Goal: Task Accomplishment & Management: Manage account settings

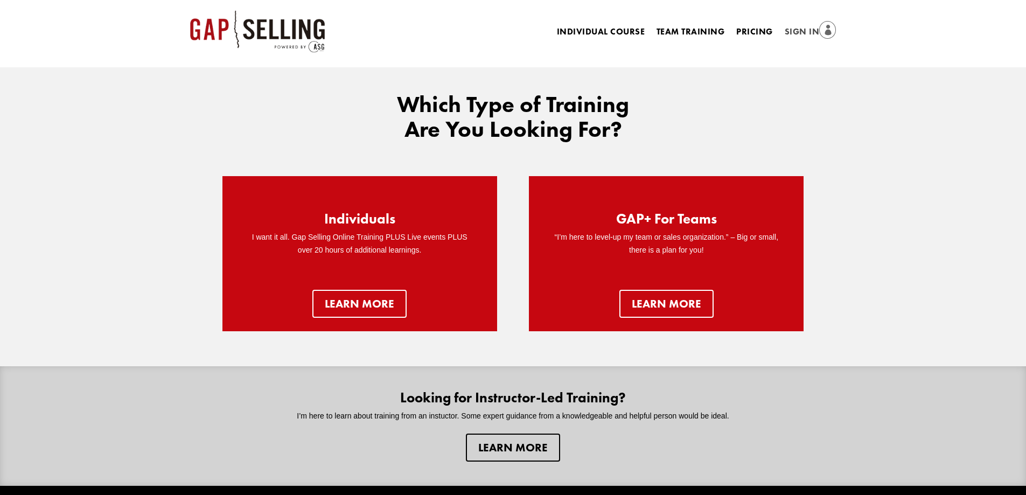
click at [794, 30] on link "Sign In" at bounding box center [811, 32] width 52 height 15
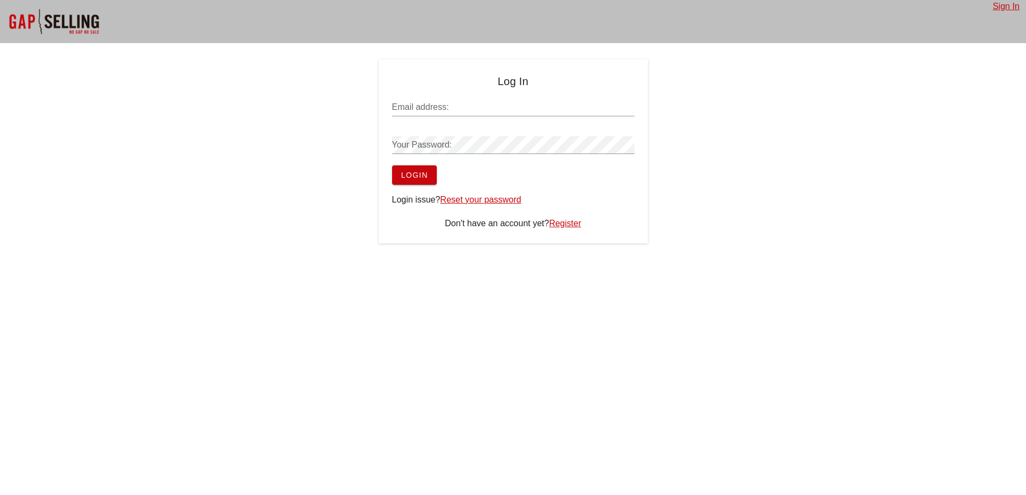
click at [432, 108] on input "Email address:" at bounding box center [513, 107] width 242 height 17
paste input "nmitrovic@zscaler.com"
type input "nmitrovic@zscaler.com"
click at [448, 147] on div "Your Password:" at bounding box center [513, 144] width 242 height 17
click at [406, 179] on span "Login" at bounding box center [414, 175] width 27 height 9
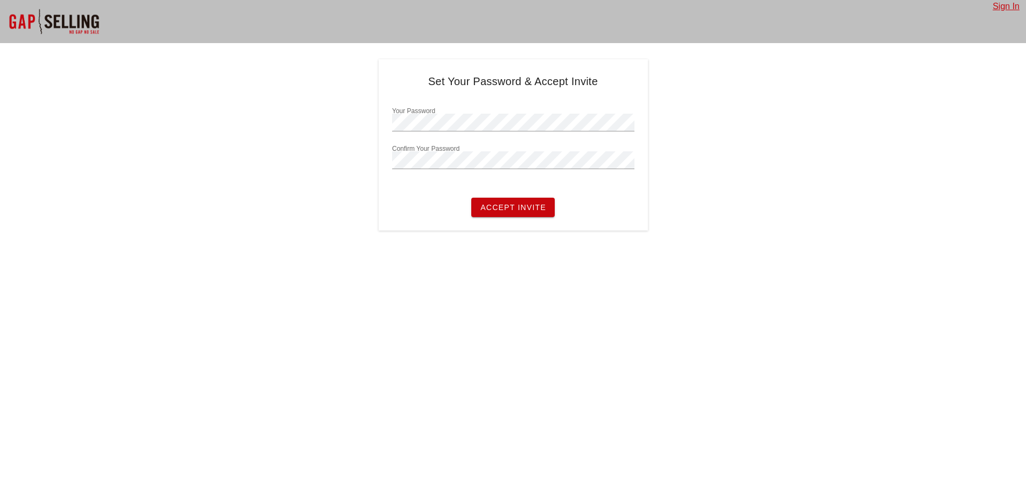
click at [721, 163] on div "Set Your Password & Accept Invite Your Password Confirm Your Password Accept In…" at bounding box center [513, 144] width 1026 height 171
click at [341, 125] on div "Set Your Password & Accept Invite Your Password Confirm Your Password Accept In…" at bounding box center [513, 144] width 1026 height 171
click at [339, 159] on div "Set Your Password & Accept Invite Your Password Confirm Your Password Accept In…" at bounding box center [513, 144] width 1026 height 171
click at [339, 163] on div "Set Your Password & Accept Invite Your Password Confirm Your Password Accept In…" at bounding box center [513, 144] width 1026 height 171
click at [544, 209] on span "Accept Invite" at bounding box center [513, 207] width 66 height 9
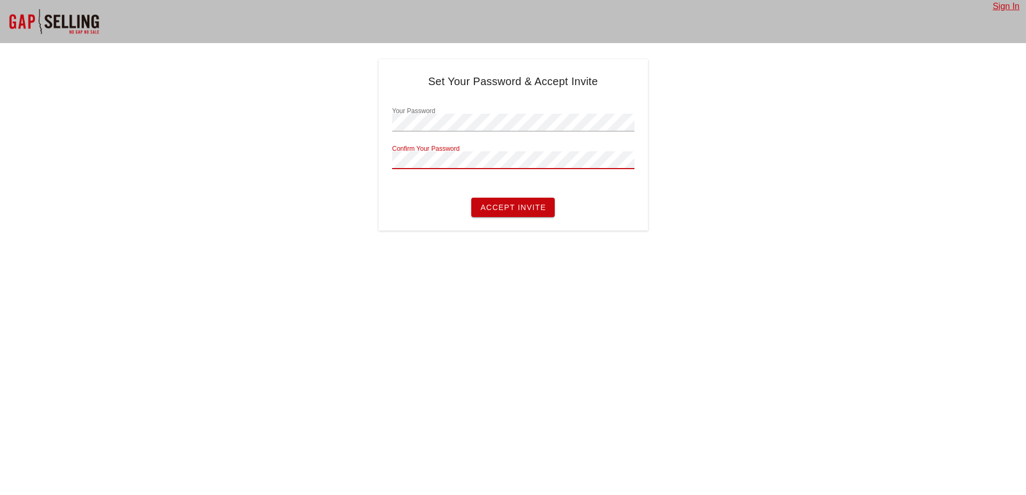
click at [420, 155] on div "Confirm Your Password" at bounding box center [513, 159] width 242 height 17
click at [378, 222] on div "Set Your Password & Accept Invite Your Password Confirm Your Password Accept In…" at bounding box center [513, 144] width 1026 height 171
click at [495, 207] on span "Accept Invite" at bounding box center [513, 207] width 66 height 9
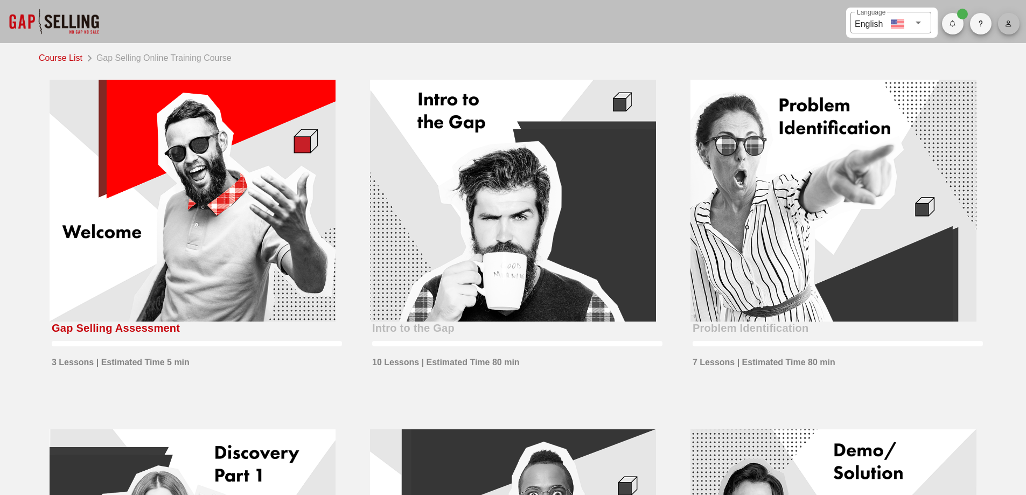
click at [1015, 23] on span "button" at bounding box center [1009, 23] width 22 height 6
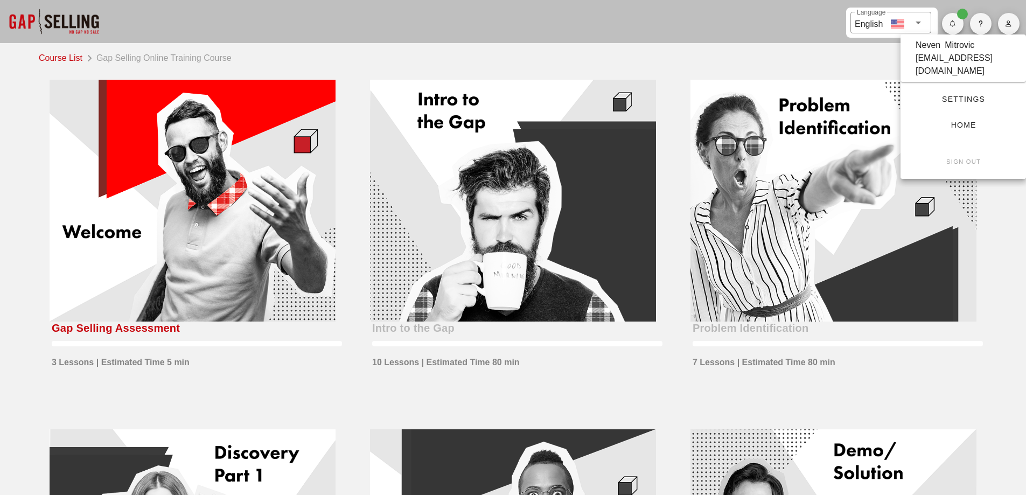
click at [978, 95] on span "Settings" at bounding box center [963, 99] width 91 height 9
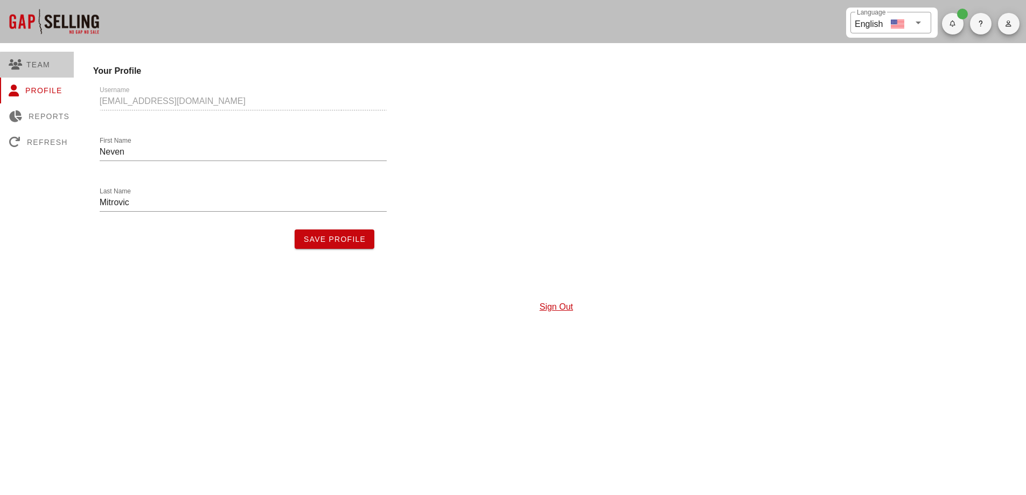
click at [58, 72] on div "Team" at bounding box center [39, 65] width 78 height 26
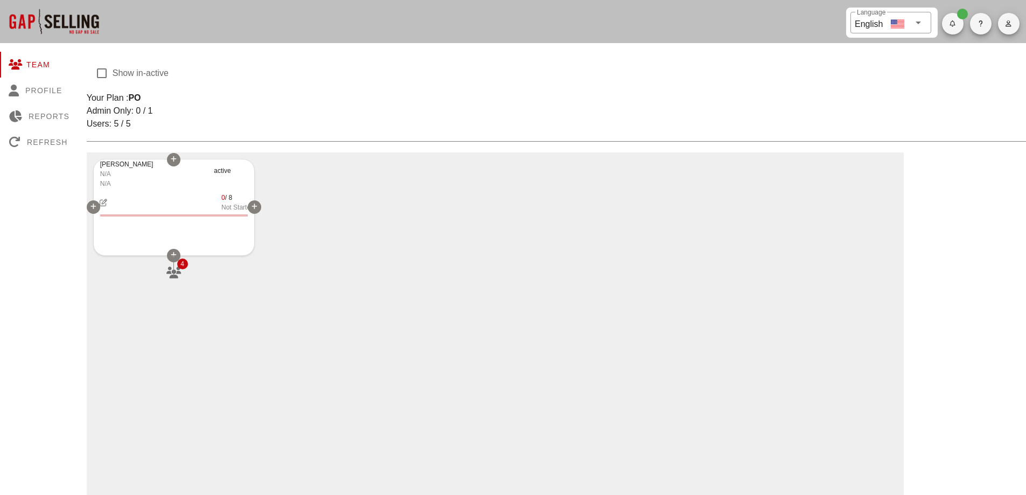
click at [180, 272] on icon "button" at bounding box center [173, 273] width 17 height 12
